Goal: Information Seeking & Learning: Learn about a topic

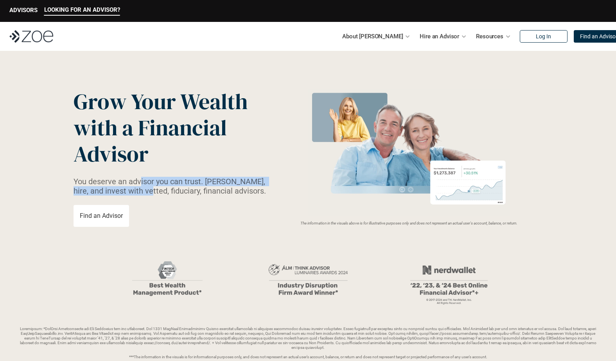
drag, startPoint x: 147, startPoint y: 189, endPoint x: 140, endPoint y: 181, distance: 11.4
click at [140, 181] on p "You deserve an advisor you can trust. [PERSON_NAME], hire, and invest with vett…" at bounding box center [175, 186] width 202 height 19
drag, startPoint x: 191, startPoint y: 188, endPoint x: 185, endPoint y: 144, distance: 45.1
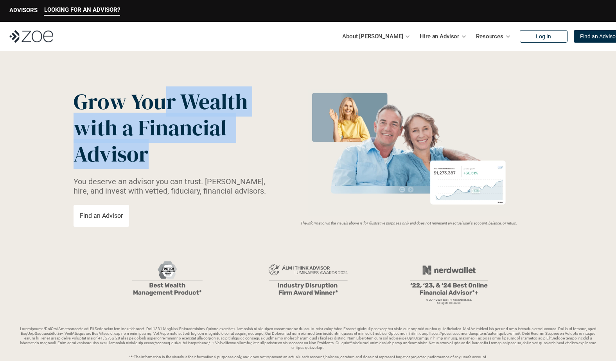
drag, startPoint x: 169, startPoint y: 106, endPoint x: 160, endPoint y: 144, distance: 39.3
click at [160, 144] on p "Grow Your Wealth with a Financial Advisor" at bounding box center [167, 127] width 186 height 79
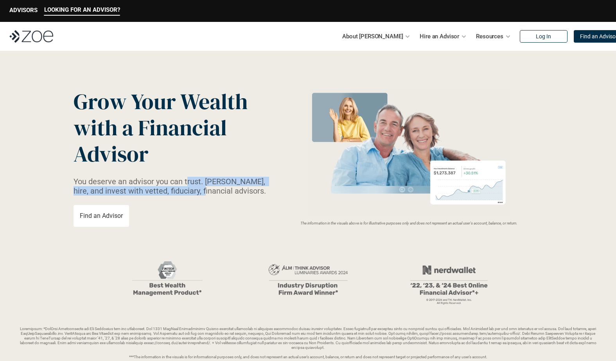
drag, startPoint x: 203, startPoint y: 187, endPoint x: 188, endPoint y: 185, distance: 15.4
click at [188, 185] on p "You deserve an advisor you can trust. [PERSON_NAME], hire, and invest with vett…" at bounding box center [175, 186] width 202 height 19
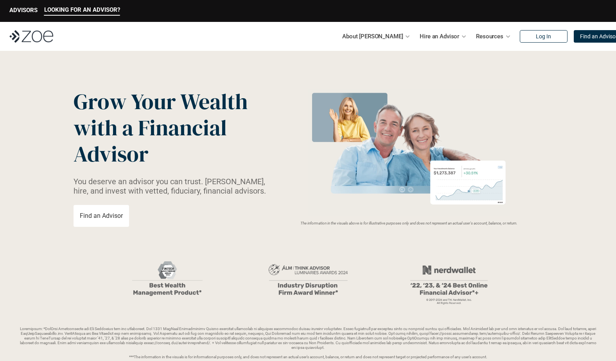
click at [174, 152] on p "Grow Your Wealth with a Financial Advisor" at bounding box center [167, 127] width 186 height 79
drag, startPoint x: 174, startPoint y: 142, endPoint x: 103, endPoint y: 96, distance: 84.6
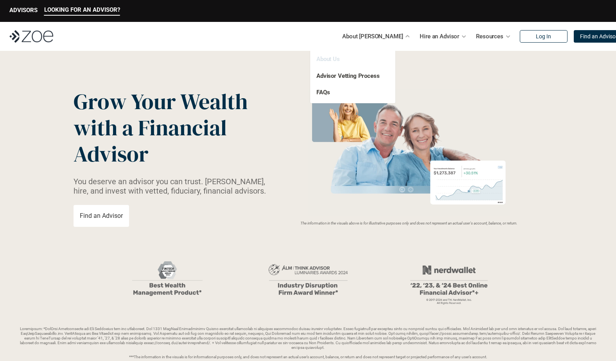
click at [333, 59] on link "About Us" at bounding box center [327, 59] width 23 height 7
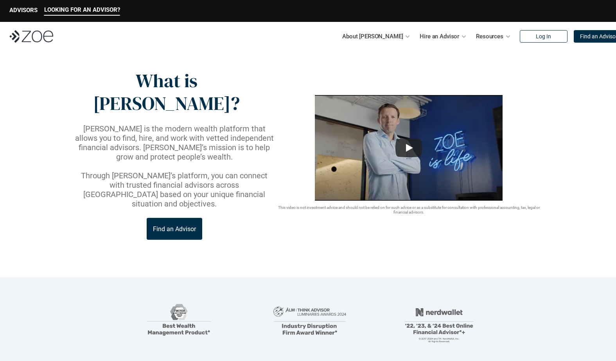
click at [259, 162] on p at bounding box center [175, 166] width 202 height 9
drag, startPoint x: 222, startPoint y: 128, endPoint x: 189, endPoint y: 120, distance: 33.4
click at [191, 124] on p "[PERSON_NAME] is the modern wealth platform that allows you to find, hire, and …" at bounding box center [175, 143] width 202 height 38
drag, startPoint x: 189, startPoint y: 120, endPoint x: 182, endPoint y: 118, distance: 7.8
click at [182, 124] on p "[PERSON_NAME] is the modern wealth platform that allows you to find, hire, and …" at bounding box center [175, 143] width 202 height 38
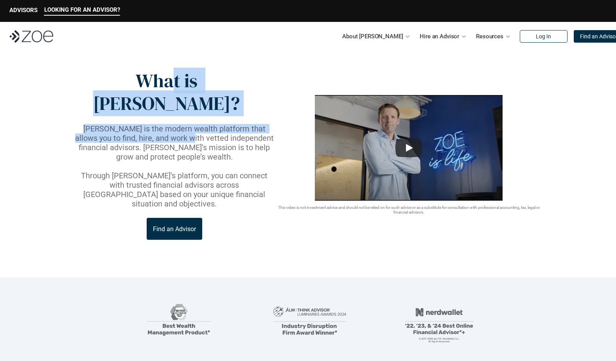
drag, startPoint x: 152, startPoint y: 83, endPoint x: 164, endPoint y: 114, distance: 34.1
click at [164, 114] on div "What is [PERSON_NAME]? [PERSON_NAME] is the modern wealth platform that allows …" at bounding box center [175, 155] width 202 height 170
click at [164, 124] on p "[PERSON_NAME] is the modern wealth platform that allows you to find, hire, and …" at bounding box center [175, 143] width 202 height 38
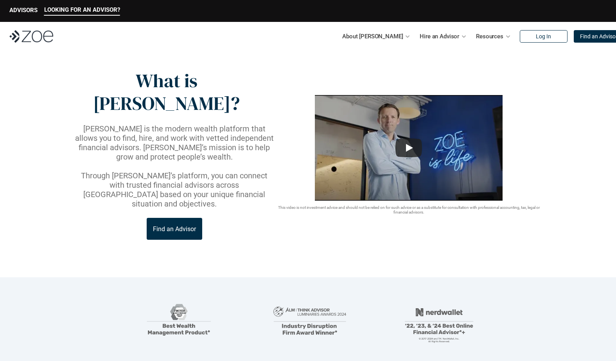
click at [175, 124] on p "[PERSON_NAME] is the modern wealth platform that allows you to find, hire, and …" at bounding box center [175, 143] width 202 height 38
click at [174, 124] on p "[PERSON_NAME] is the modern wealth platform that allows you to find, hire, and …" at bounding box center [175, 143] width 202 height 38
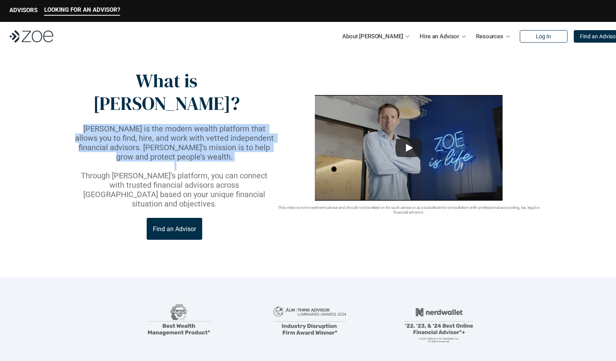
click at [174, 124] on p "[PERSON_NAME] is the modern wealth platform that allows you to find, hire, and …" at bounding box center [175, 143] width 202 height 38
drag, startPoint x: 174, startPoint y: 116, endPoint x: 174, endPoint y: 135, distance: 18.8
click at [174, 162] on p at bounding box center [175, 166] width 202 height 9
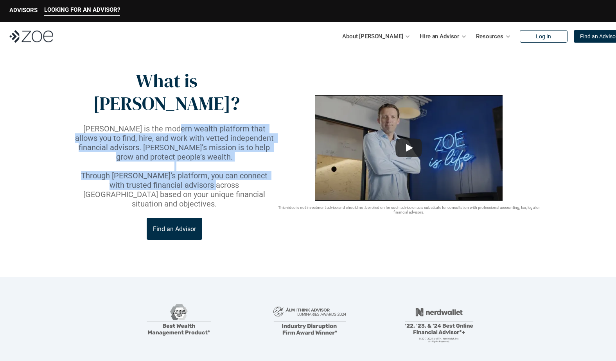
drag, startPoint x: 175, startPoint y: 153, endPoint x: 160, endPoint y: 102, distance: 53.4
click at [161, 124] on div "[PERSON_NAME] is the modern wealth platform that allows you to find, hire, and …" at bounding box center [175, 166] width 202 height 85
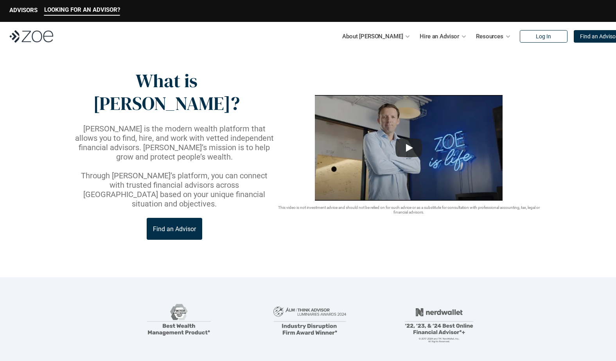
click at [160, 124] on p "[PERSON_NAME] is the modern wealth platform that allows you to find, hire, and …" at bounding box center [175, 143] width 202 height 38
click at [201, 124] on p "[PERSON_NAME] is the modern wealth platform that allows you to find, hire, and …" at bounding box center [175, 143] width 202 height 38
